Goal: Task Accomplishment & Management: Manage account settings

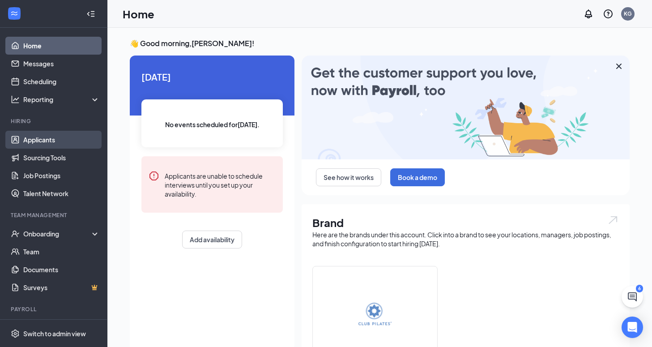
drag, startPoint x: 42, startPoint y: 139, endPoint x: 37, endPoint y: 138, distance: 4.5
click at [41, 139] on link "Applicants" at bounding box center [61, 140] width 77 height 18
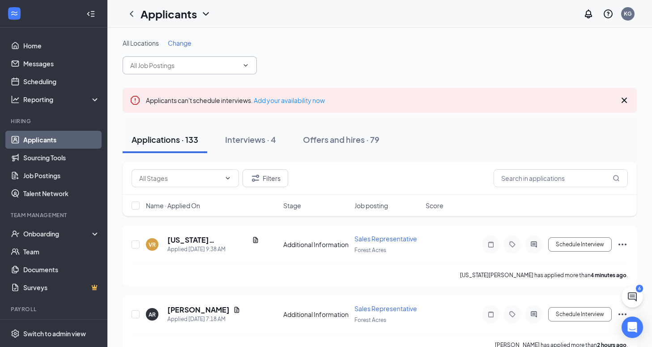
click at [244, 68] on icon "ChevronDown" at bounding box center [245, 65] width 7 height 7
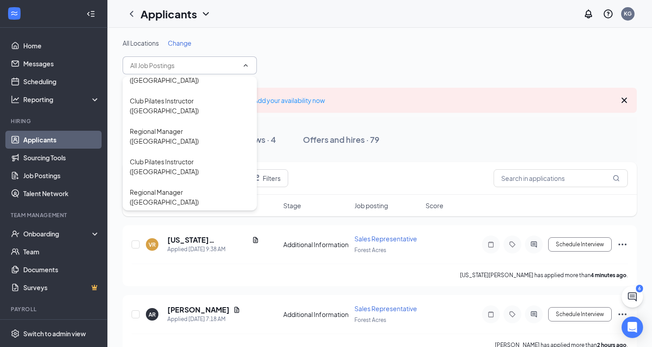
scroll to position [403, 0]
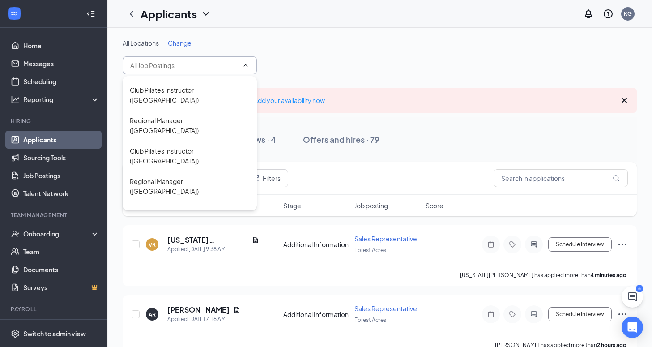
click at [211, 298] on div "Sales Representative ([GEOGRAPHIC_DATA])" at bounding box center [190, 308] width 120 height 20
type input "Sales Representative ([GEOGRAPHIC_DATA])"
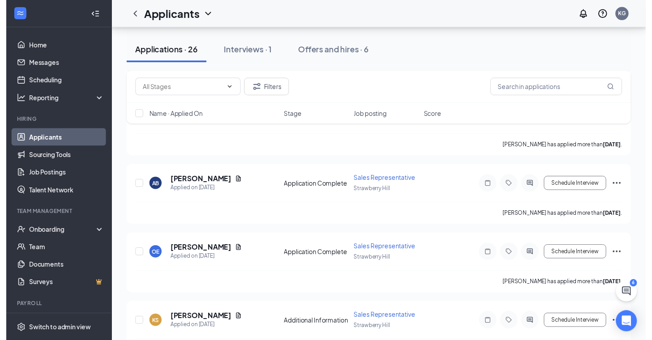
scroll to position [940, 0]
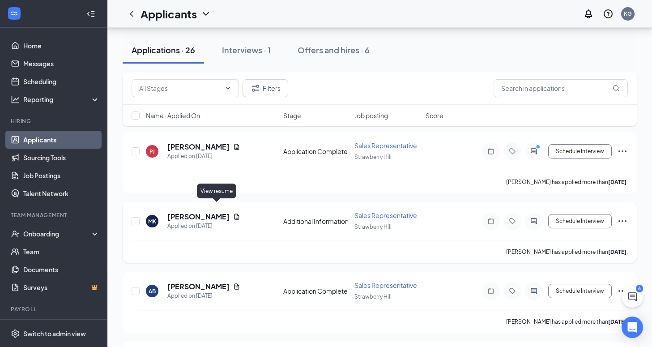
click at [233, 213] on icon "Document" at bounding box center [236, 216] width 7 height 7
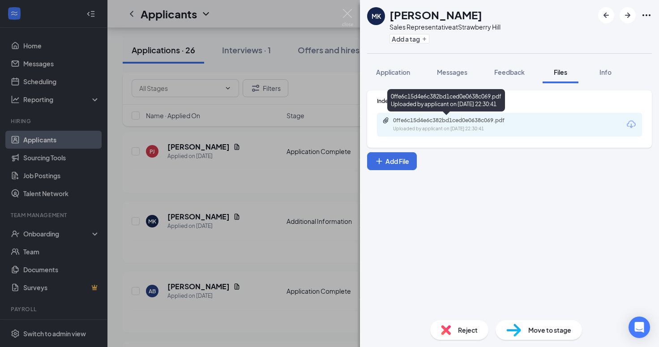
click at [442, 124] on div "0ffe6c15d4e6c382bd1ced0e0638c069.pdf Uploaded by applicant on [DATE] 22:30:41" at bounding box center [454, 125] width 145 height 16
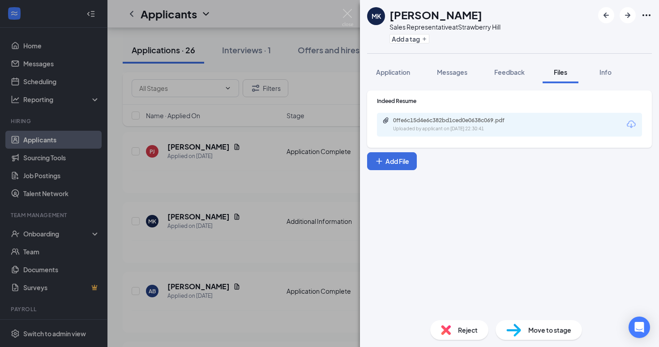
click at [268, 179] on div "MK [PERSON_NAME] Sales Representative at [GEOGRAPHIC_DATA] Add a tag Applicatio…" at bounding box center [329, 173] width 659 height 347
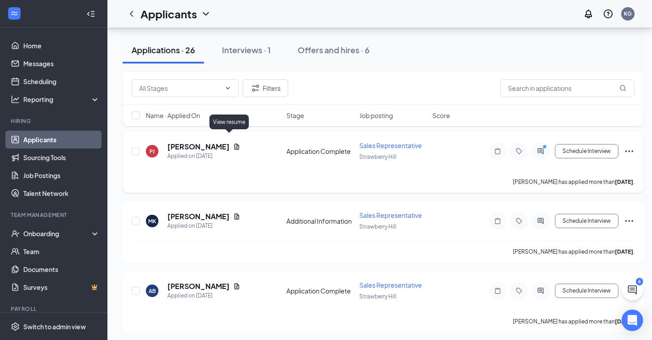
click at [233, 143] on icon "Document" at bounding box center [236, 146] width 7 height 7
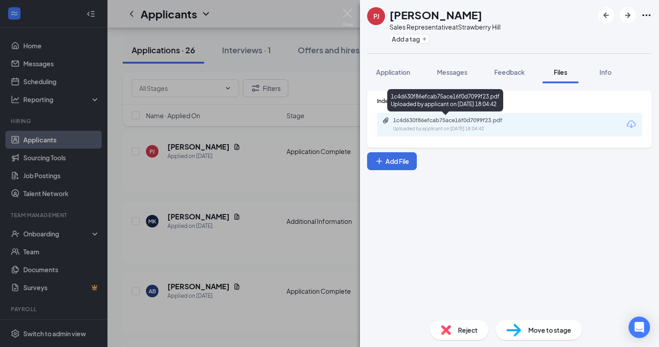
click at [425, 124] on div "1c4d630f86efcab75ace16f0d7099f23.pdf Uploaded by applicant on [DATE] 18:04:42" at bounding box center [454, 125] width 145 height 16
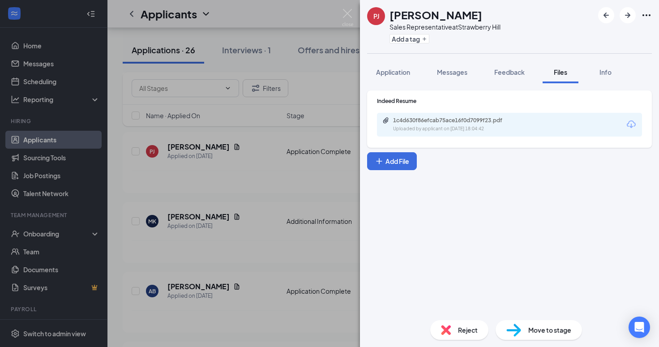
click at [343, 69] on div "[PERSON_NAME] Sales Representative at [GEOGRAPHIC_DATA] Add a tag Application M…" at bounding box center [329, 173] width 659 height 347
click at [343, 68] on div "[PERSON_NAME] Sales Representative at [GEOGRAPHIC_DATA] Add a tag Application M…" at bounding box center [329, 173] width 659 height 347
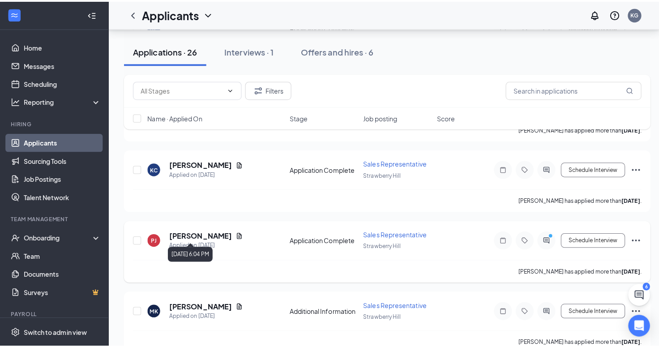
scroll to position [805, 0]
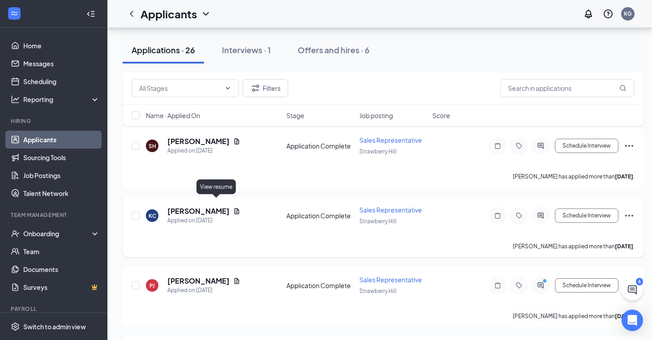
click at [233, 208] on icon "Document" at bounding box center [236, 211] width 7 height 7
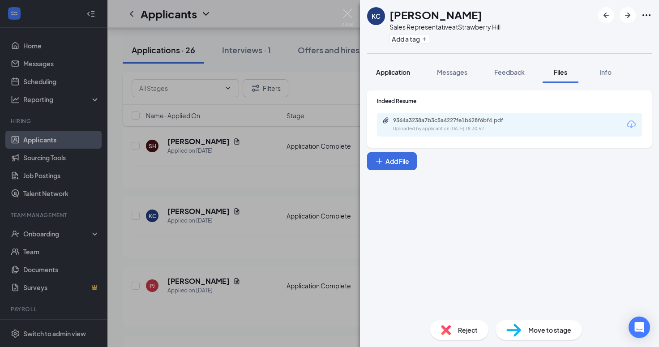
click at [381, 75] on span "Application" at bounding box center [393, 72] width 34 height 8
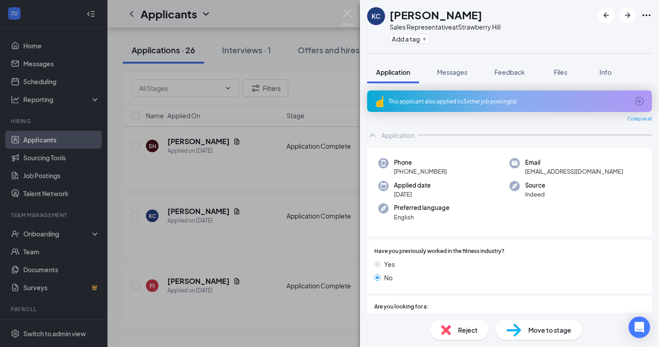
drag, startPoint x: 347, startPoint y: 15, endPoint x: 342, endPoint y: 23, distance: 9.4
click at [347, 15] on img at bounding box center [347, 17] width 11 height 17
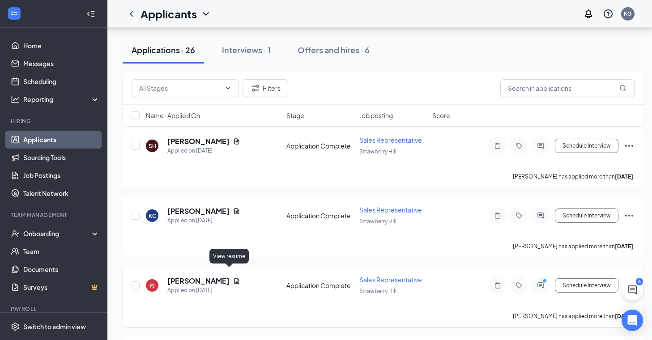
click at [233, 277] on icon "Document" at bounding box center [236, 280] width 7 height 7
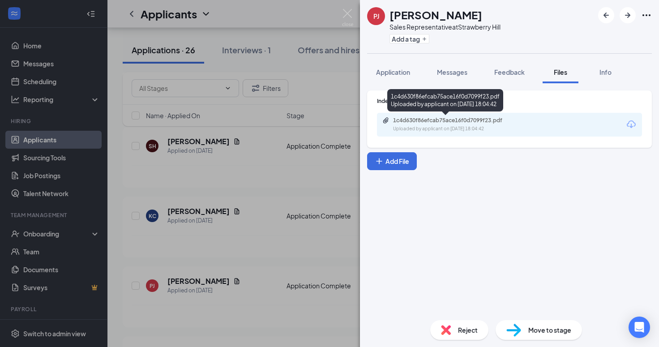
click at [440, 120] on div "1c4d630f86efcab75ace16f0d7099f23.pdf" at bounding box center [455, 120] width 125 height 7
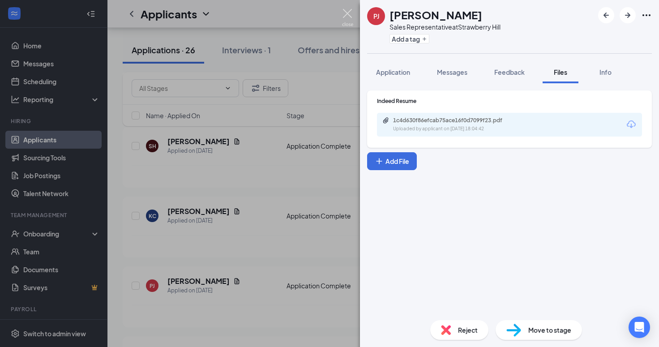
click at [349, 13] on img at bounding box center [347, 17] width 11 height 17
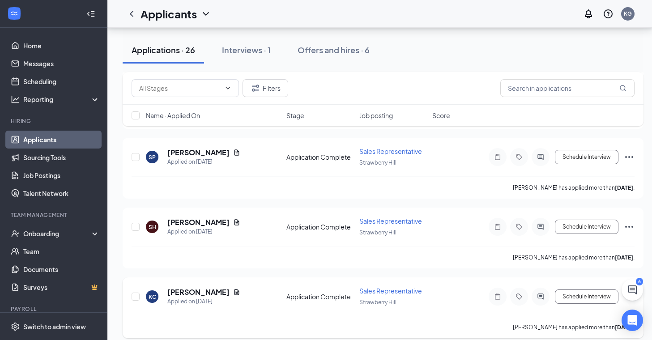
scroll to position [716, 0]
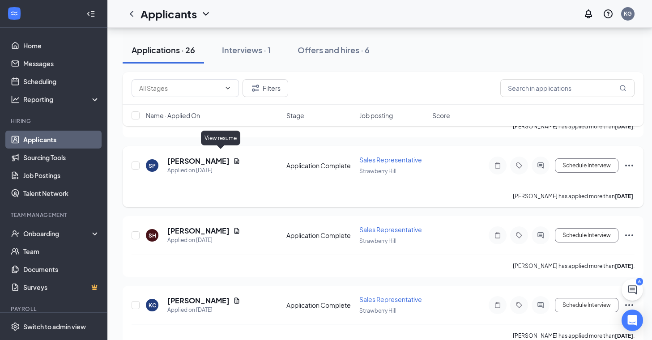
click at [233, 158] on icon "Document" at bounding box center [236, 161] width 7 height 7
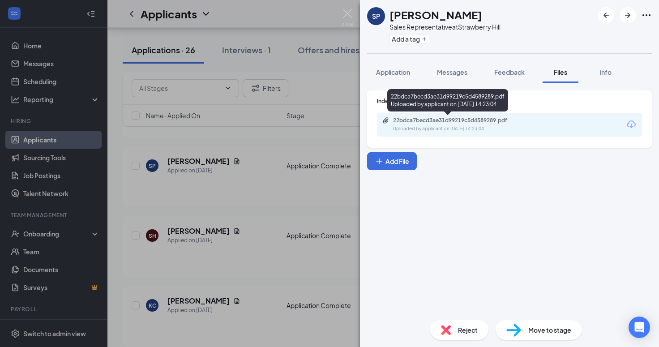
click at [421, 123] on div "22bdca7becd3ae31d99219c5d4589289.pdf" at bounding box center [455, 120] width 125 height 7
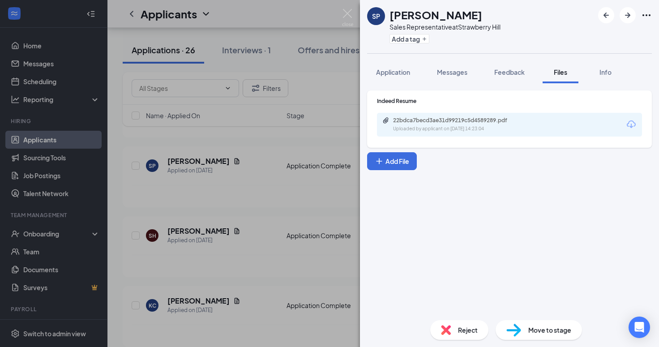
click at [217, 194] on div "SP [PERSON_NAME] Sales Representative at [GEOGRAPHIC_DATA] Add a tag Applicatio…" at bounding box center [329, 173] width 659 height 347
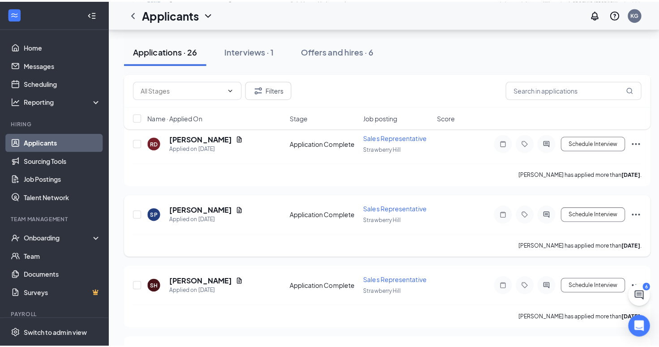
scroll to position [626, 0]
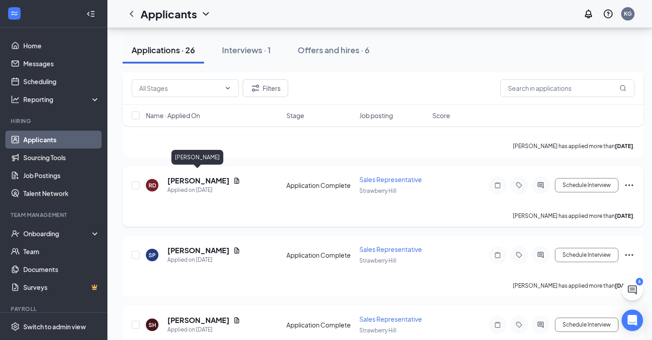
click at [192, 178] on h5 "[PERSON_NAME]" at bounding box center [198, 181] width 62 height 10
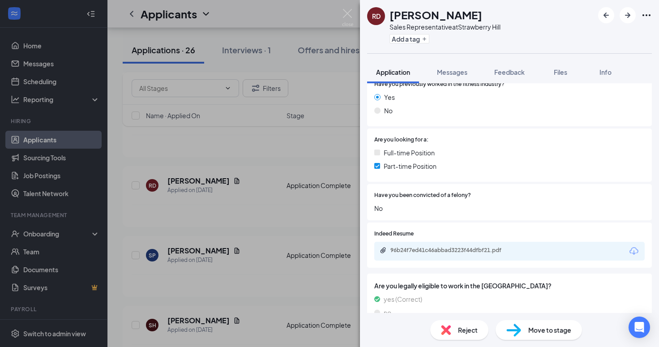
scroll to position [268, 0]
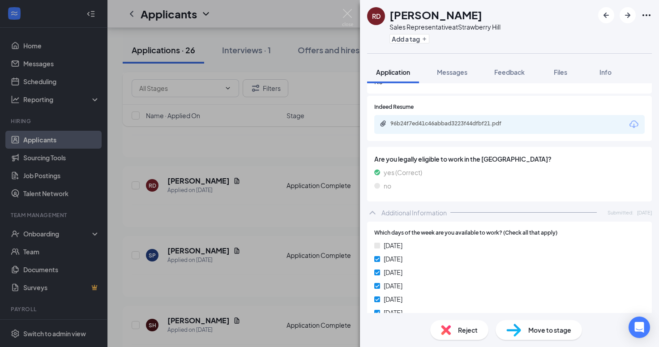
click at [447, 119] on div "96b24f7ed41c46abbad3223f44dfbf21.pdf" at bounding box center [509, 124] width 270 height 19
click at [448, 124] on div "96b24f7ed41c46abbad3223f44dfbf21.pdf" at bounding box center [452, 123] width 125 height 7
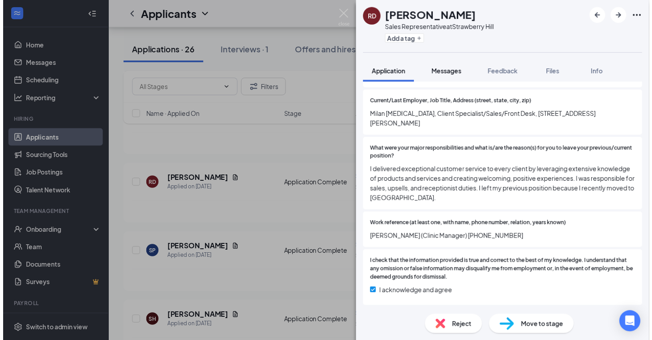
scroll to position [845, 0]
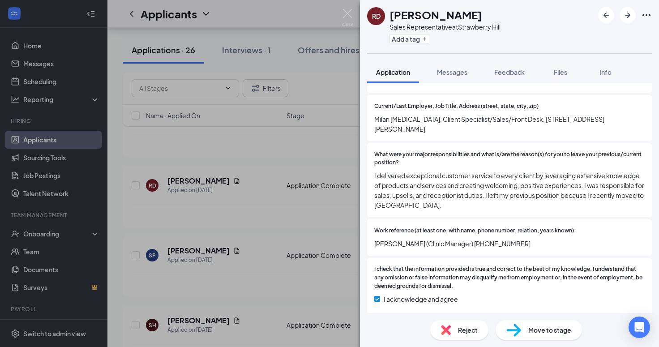
click at [351, 16] on img at bounding box center [347, 17] width 11 height 17
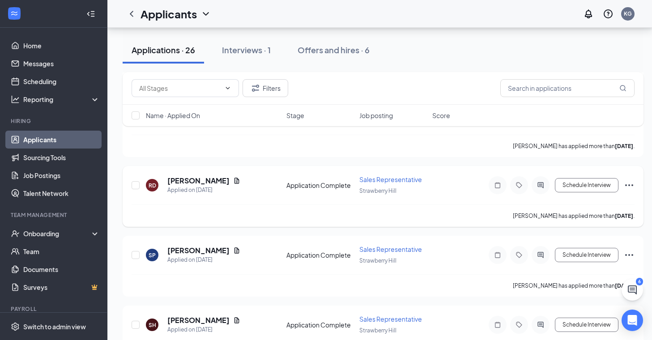
scroll to position [582, 0]
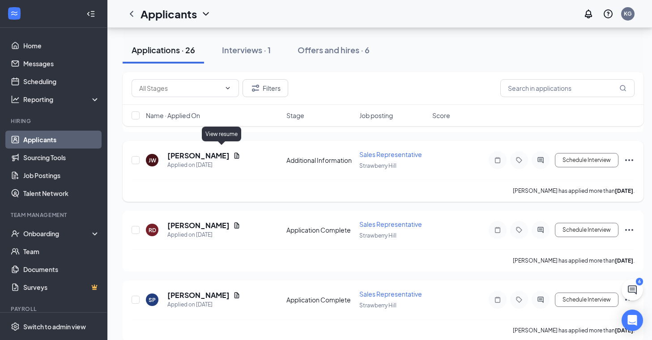
click at [233, 152] on icon "Document" at bounding box center [236, 155] width 7 height 7
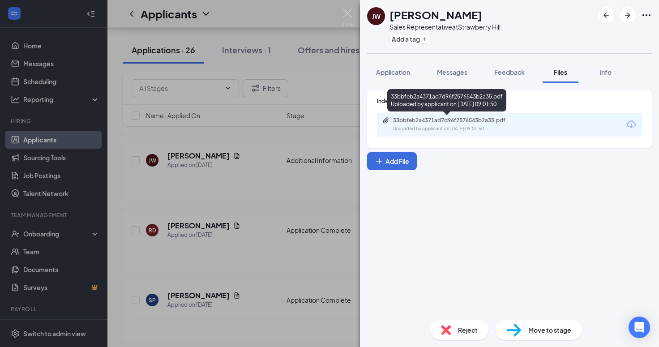
click at [474, 125] on div "Uploaded by applicant on [DATE] 09:01:50" at bounding box center [460, 128] width 134 height 7
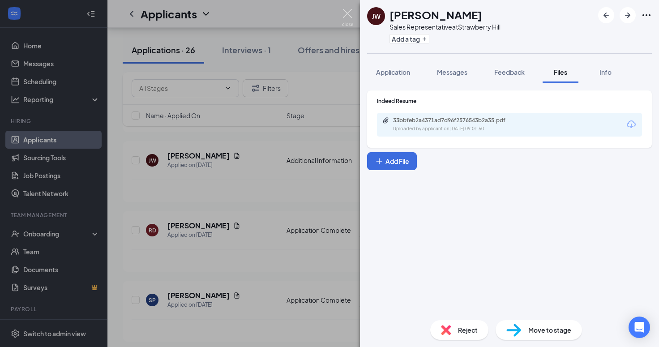
click at [346, 14] on img at bounding box center [347, 17] width 11 height 17
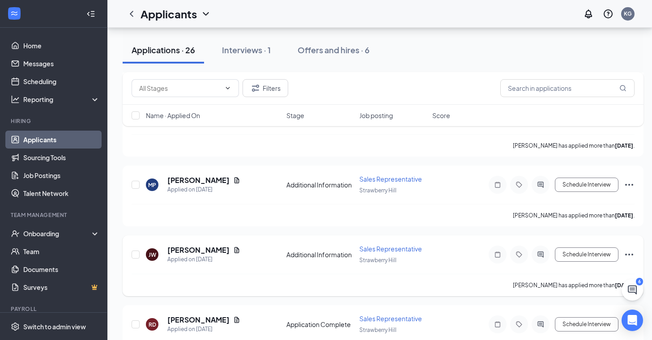
scroll to position [447, 0]
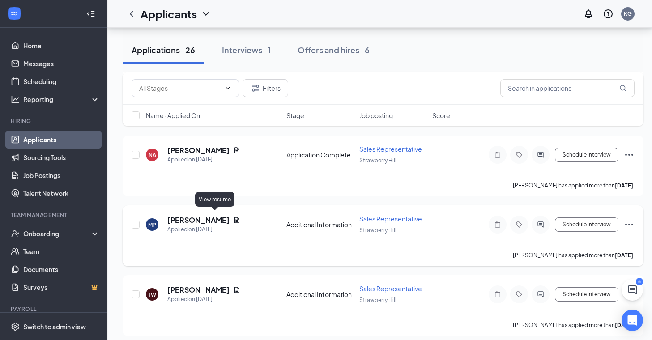
click at [234, 217] on icon "Document" at bounding box center [236, 220] width 5 height 6
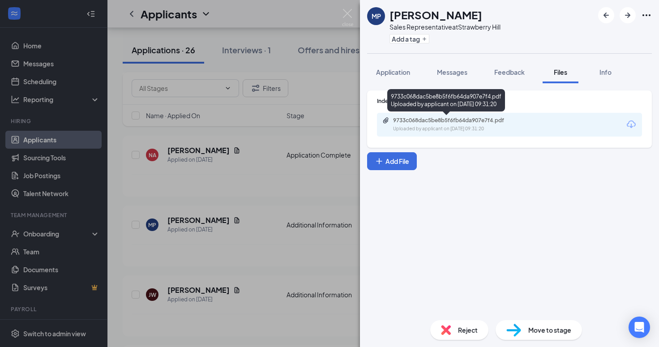
click at [406, 124] on div "9733c068dac5be8b5f6fb64da907e7f4.pdf Uploaded by applicant on [DATE] 09:31:20" at bounding box center [454, 125] width 145 height 16
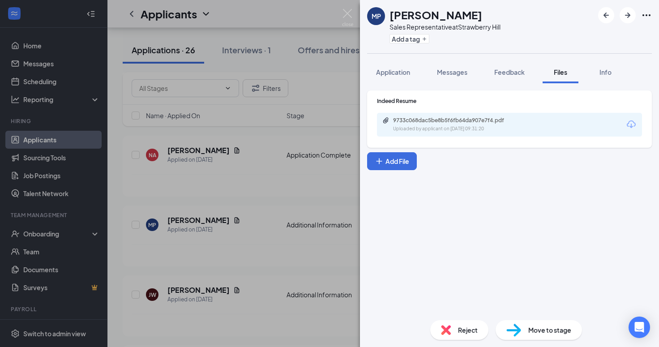
click at [341, 14] on div "MP [PERSON_NAME] Sales Representative at [GEOGRAPHIC_DATA] Add a tag Applicatio…" at bounding box center [329, 173] width 659 height 347
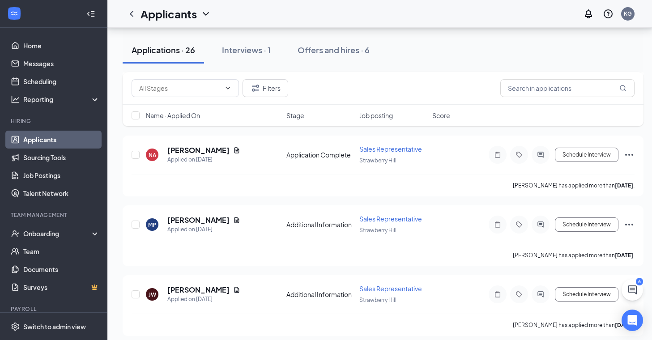
click at [348, 12] on div "Applicants KG" at bounding box center [379, 14] width 545 height 28
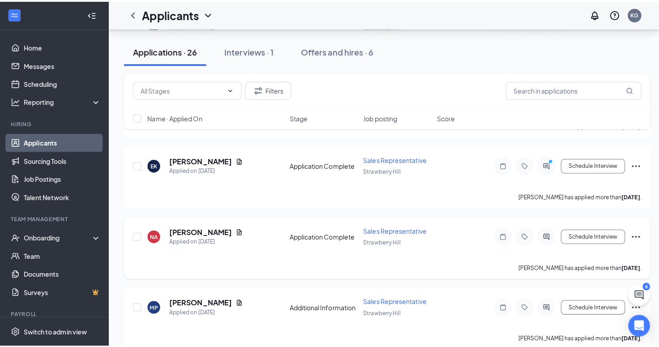
scroll to position [358, 0]
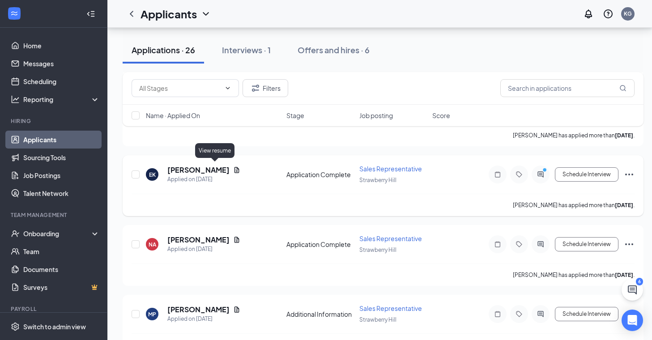
click at [234, 167] on icon "Document" at bounding box center [236, 170] width 5 height 6
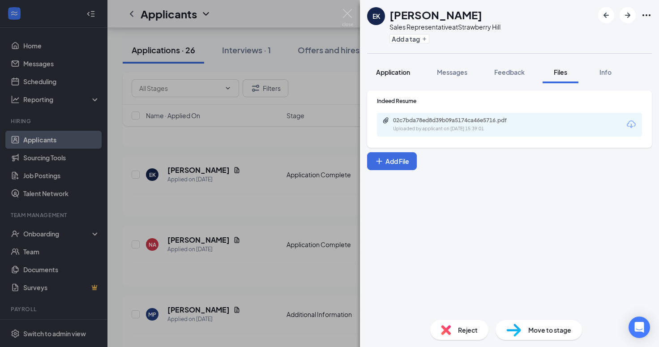
click at [389, 67] on button "Application" at bounding box center [393, 72] width 52 height 22
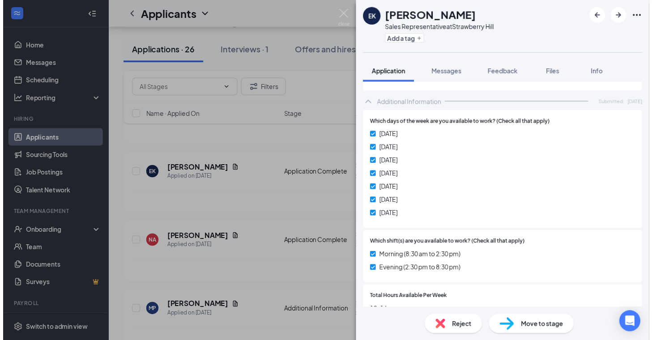
scroll to position [224, 0]
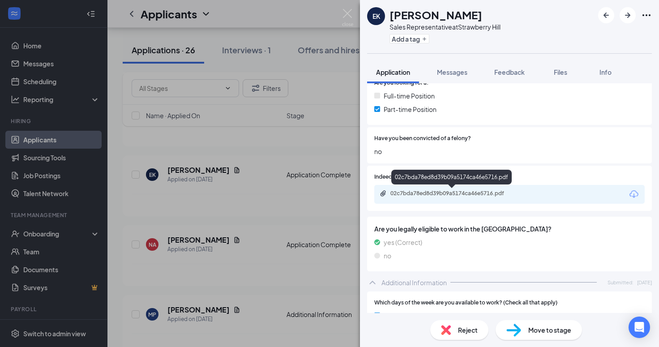
click at [429, 193] on div "02c7bda78ed8d39b09a5174ca46e5716.pdf" at bounding box center [452, 193] width 125 height 7
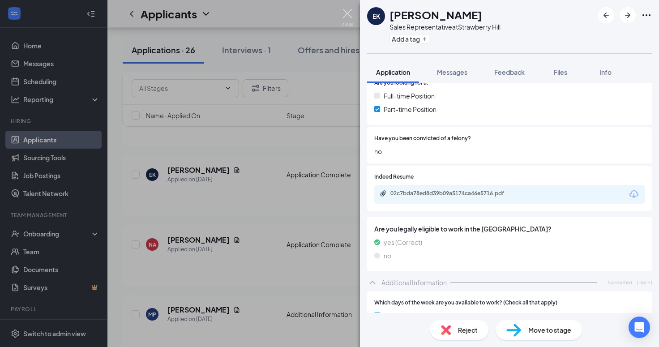
click at [349, 15] on img at bounding box center [347, 17] width 11 height 17
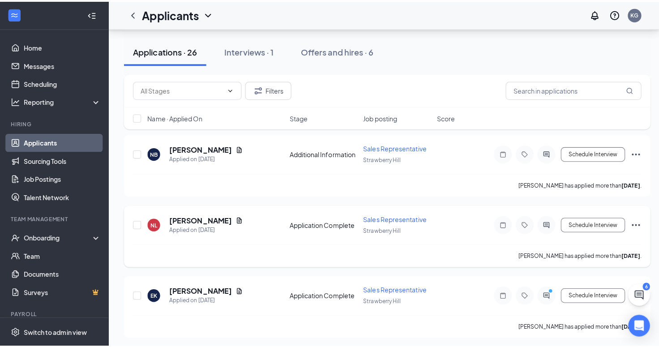
scroll to position [224, 0]
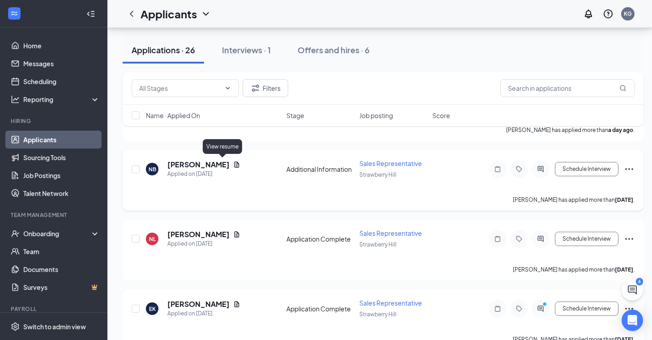
click at [234, 164] on icon "Document" at bounding box center [236, 165] width 5 height 6
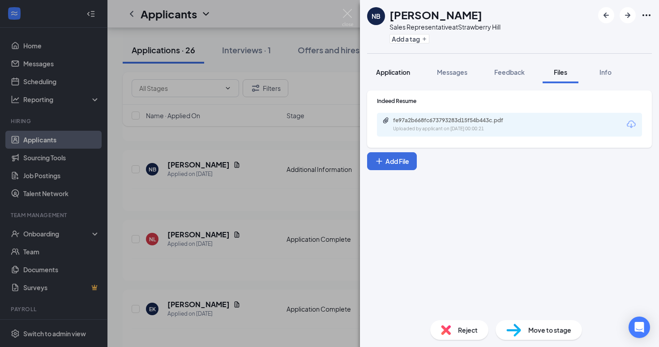
click at [392, 74] on span "Application" at bounding box center [393, 72] width 34 height 8
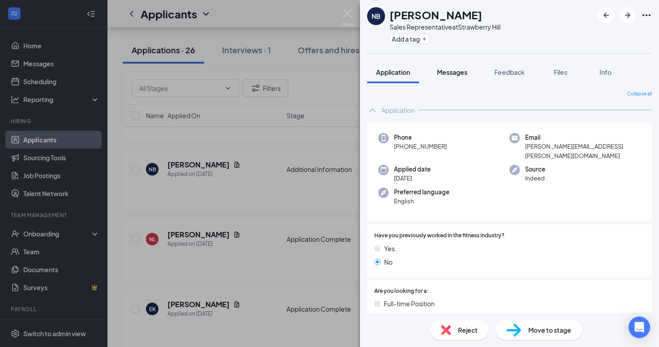
click at [449, 71] on span "Messages" at bounding box center [452, 72] width 30 height 8
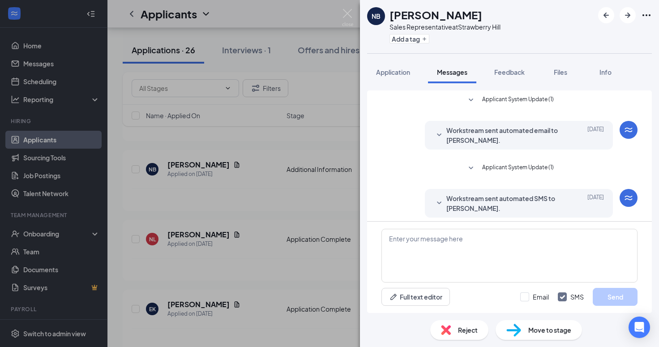
scroll to position [174, 0]
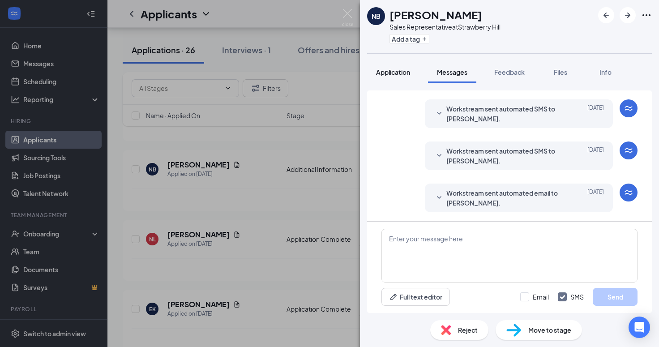
click at [381, 78] on button "Application" at bounding box center [393, 72] width 52 height 22
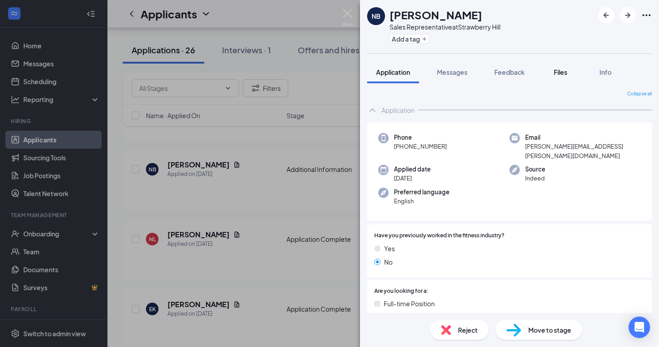
click at [554, 74] on span "Files" at bounding box center [560, 72] width 13 height 8
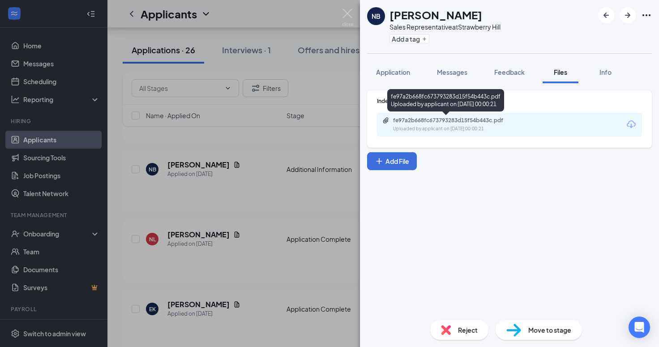
click at [404, 125] on div "Uploaded by applicant on [DATE] 00:00:21" at bounding box center [460, 128] width 134 height 7
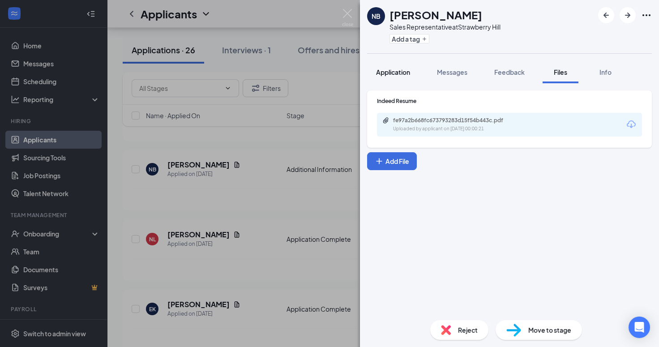
click at [395, 68] on div "Application" at bounding box center [393, 72] width 34 height 9
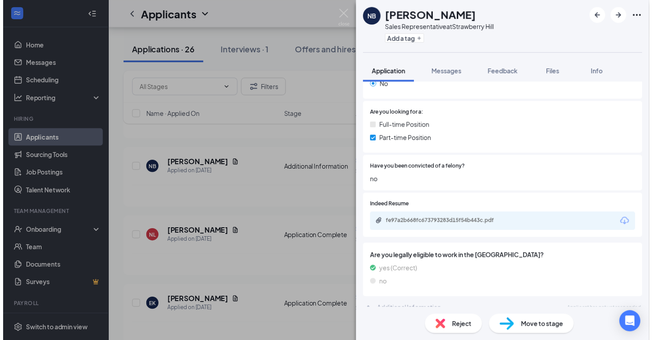
scroll to position [173, 0]
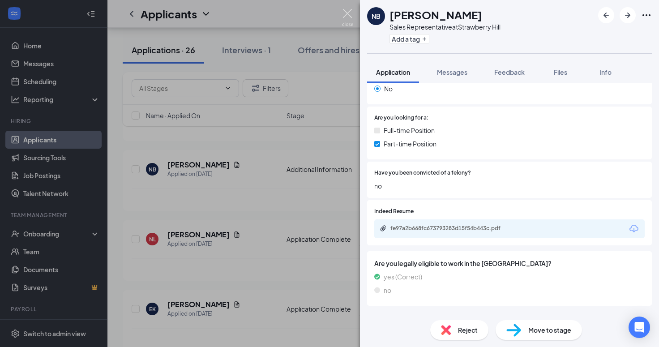
click at [345, 11] on img at bounding box center [347, 17] width 11 height 17
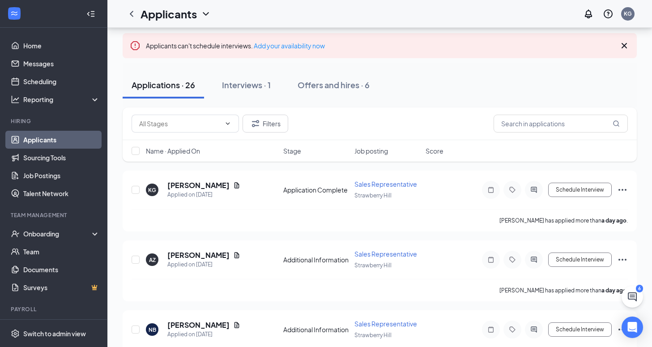
scroll to position [45, 0]
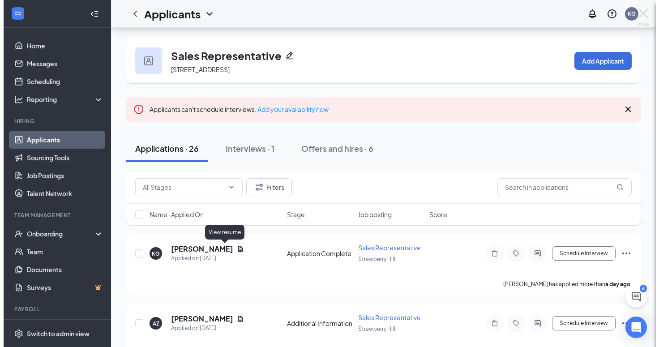
scroll to position [45, 0]
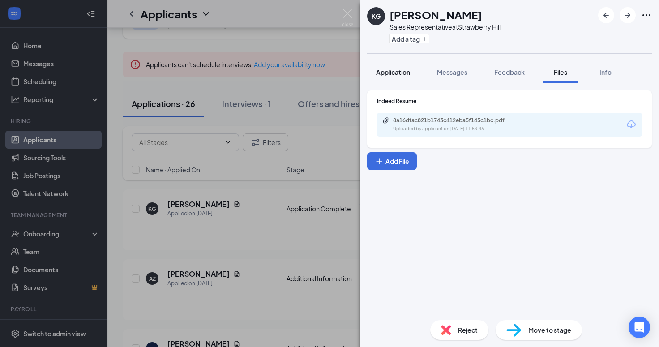
click at [391, 74] on span "Application" at bounding box center [393, 72] width 34 height 8
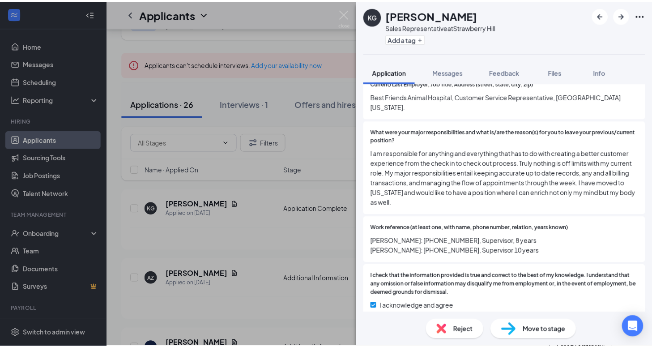
scroll to position [868, 0]
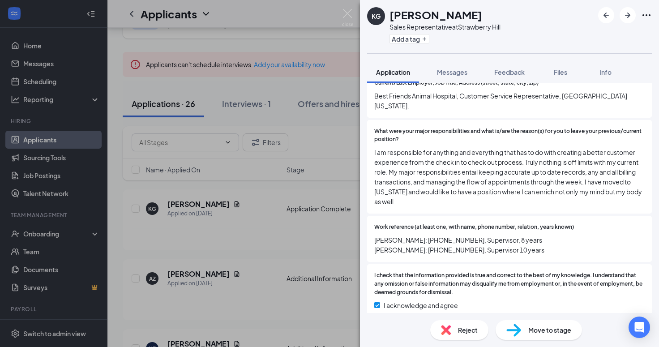
click at [344, 14] on img at bounding box center [347, 17] width 11 height 17
